Goal: Task Accomplishment & Management: Manage account settings

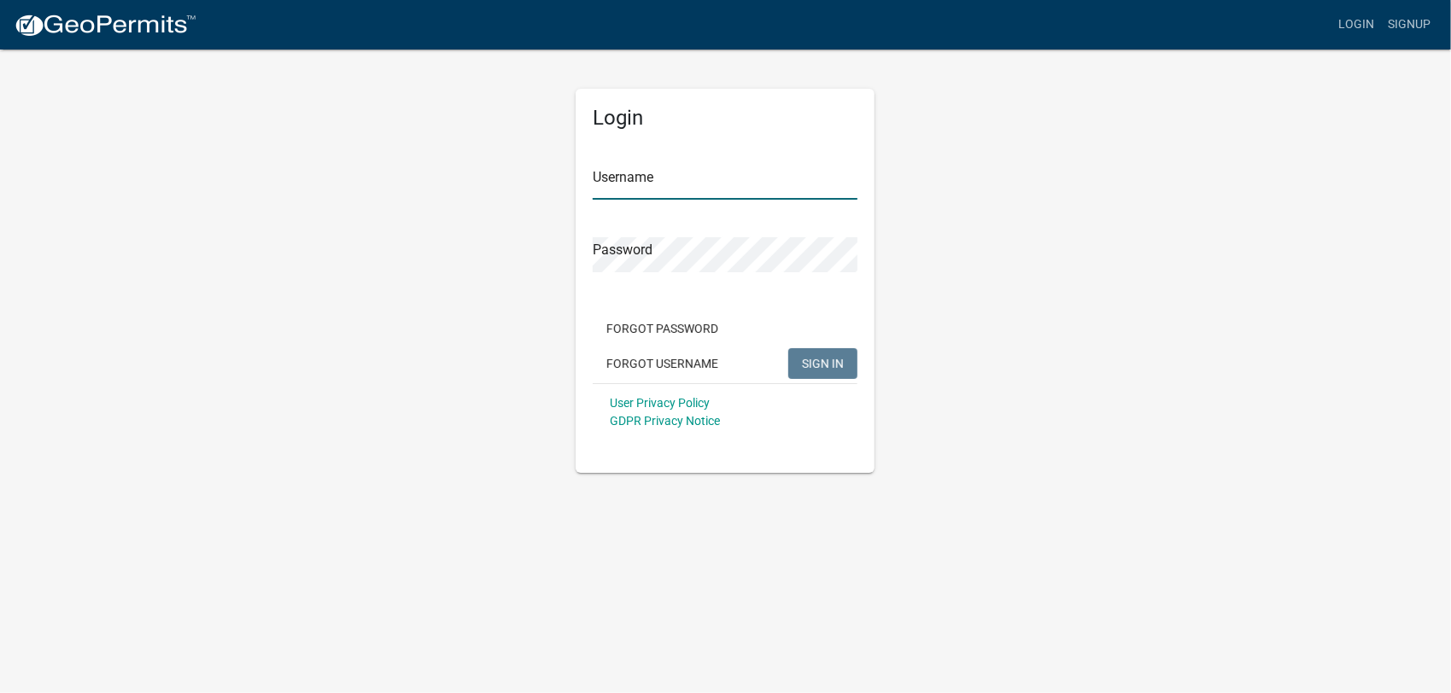
type input "ATadkod2024"
click at [810, 359] on span "SIGN IN" at bounding box center [823, 363] width 42 height 14
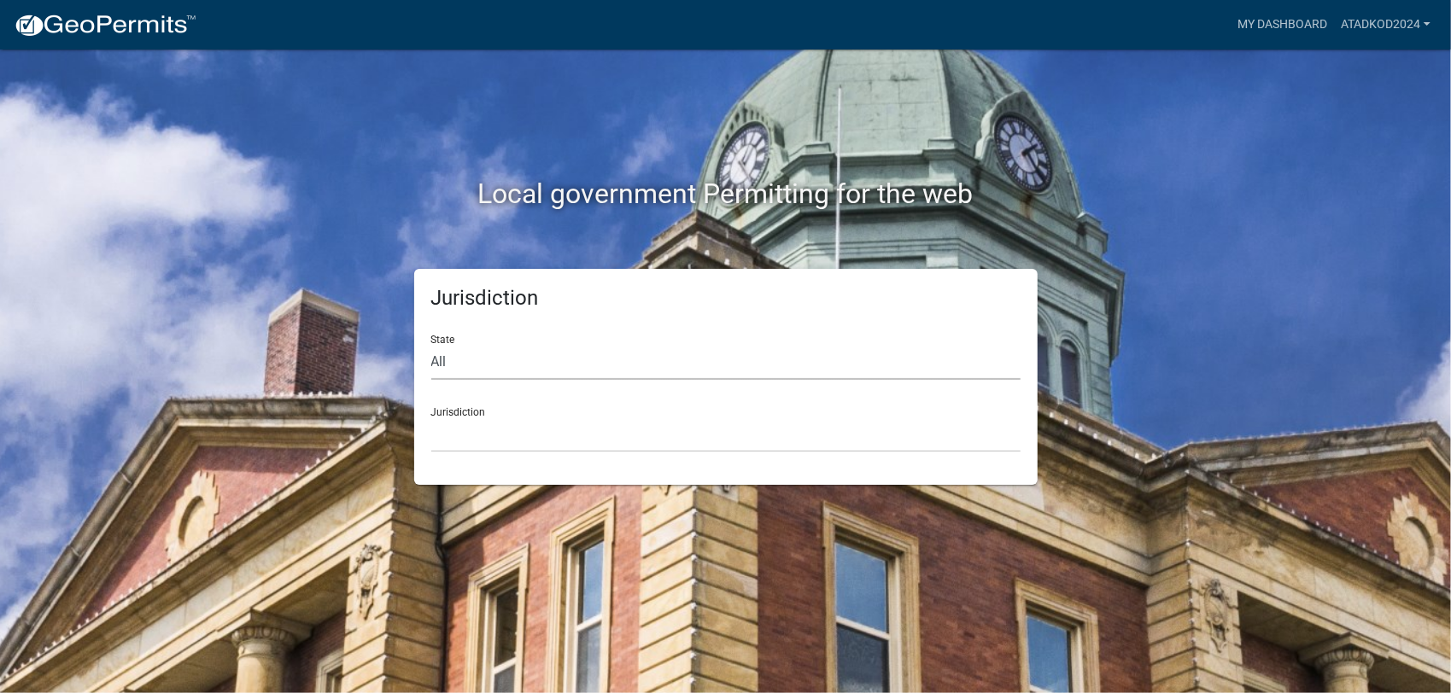
click at [509, 360] on select "All [US_STATE] [US_STATE] [US_STATE] [US_STATE] [US_STATE] [US_STATE] [US_STATE…" at bounding box center [725, 362] width 589 height 35
select select "[US_STATE]"
click at [431, 345] on select "All [US_STATE] [US_STATE] [US_STATE] [US_STATE] [US_STATE] [US_STATE] [US_STATE…" at bounding box center [725, 362] width 589 height 35
click at [471, 448] on select "[GEOGRAPHIC_DATA], [US_STATE][PERSON_NAME][GEOGRAPHIC_DATA], [US_STATE][PERSON_…" at bounding box center [725, 435] width 589 height 35
click at [461, 437] on select "[GEOGRAPHIC_DATA], [US_STATE][PERSON_NAME][GEOGRAPHIC_DATA], [US_STATE][PERSON_…" at bounding box center [725, 435] width 589 height 35
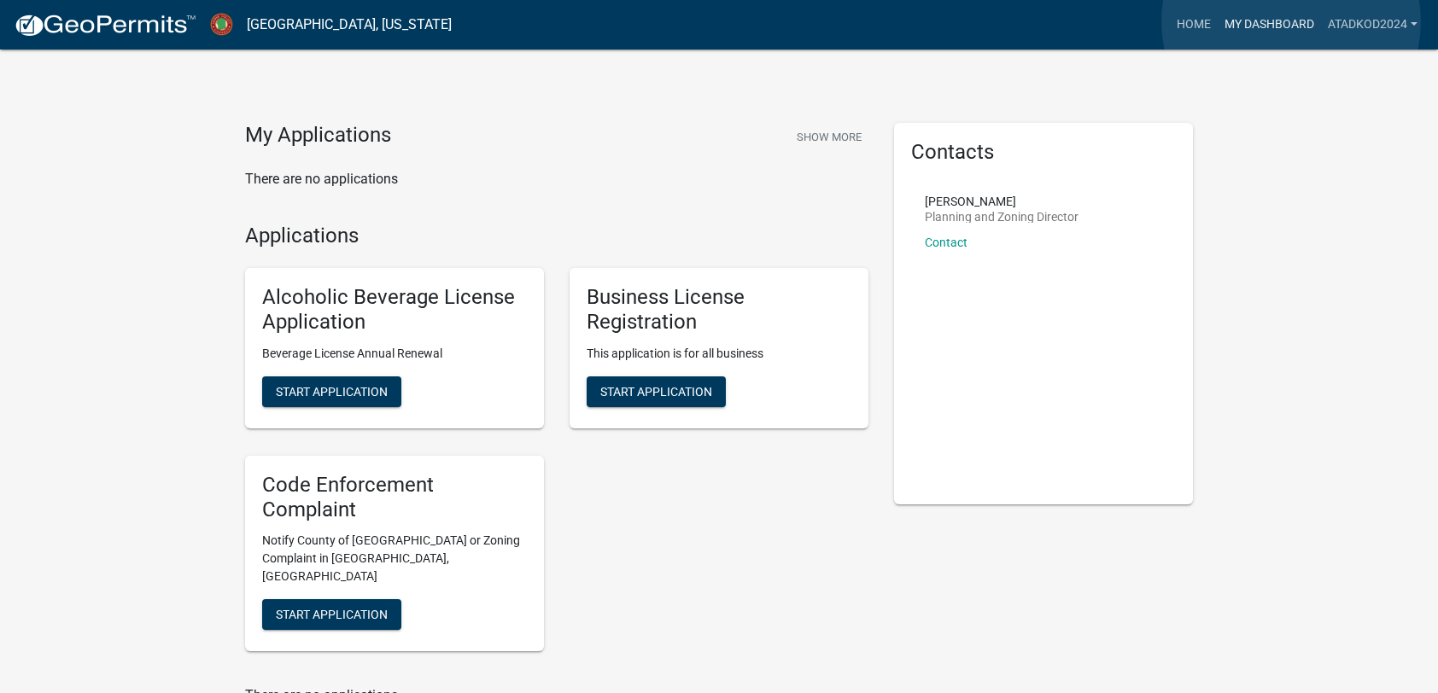
click at [1291, 21] on link "My Dashboard" at bounding box center [1269, 25] width 103 height 32
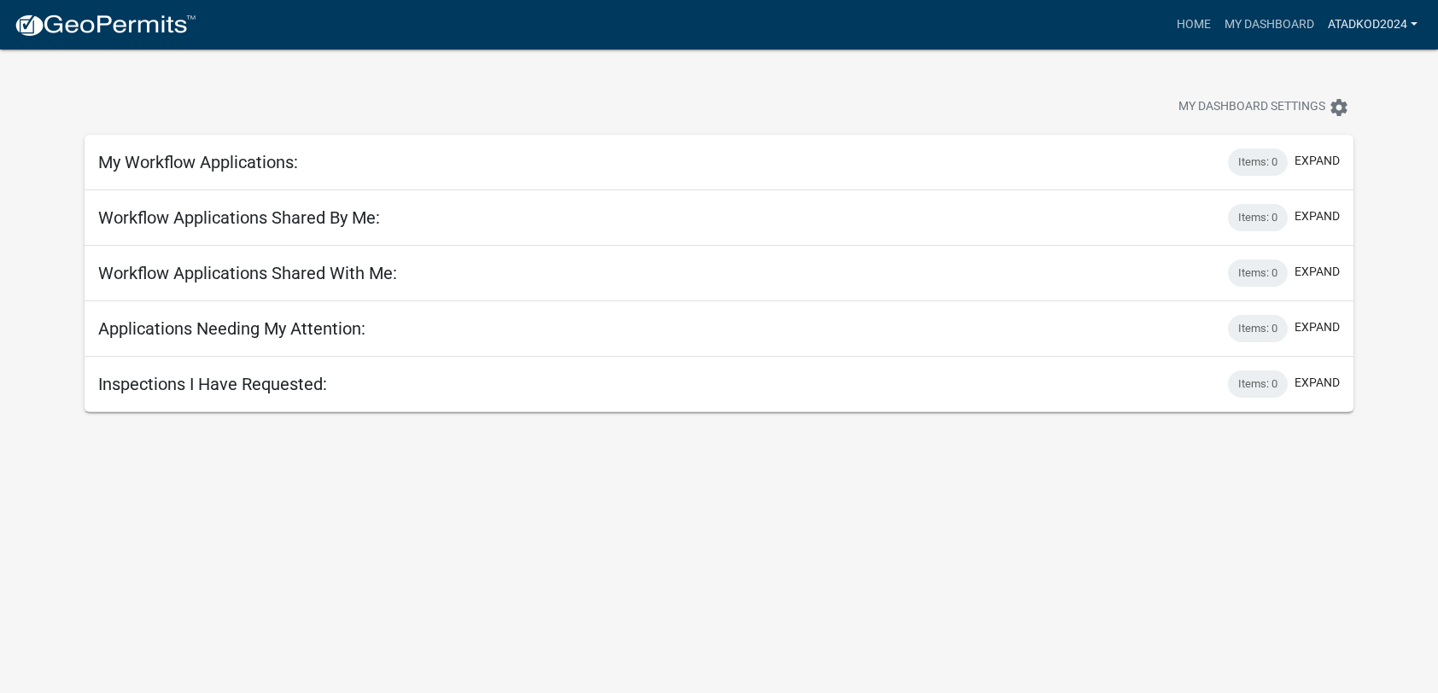
click at [1414, 21] on link "ATadkod2024" at bounding box center [1372, 25] width 103 height 32
click at [1320, 128] on link "Logout" at bounding box center [1356, 125] width 137 height 41
